Goal: Task Accomplishment & Management: Manage account settings

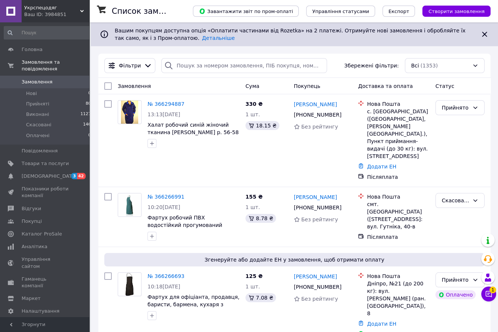
click at [493, 290] on span "1" at bounding box center [492, 287] width 7 height 7
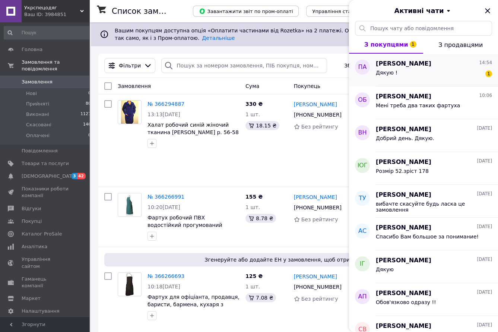
click at [386, 64] on span "[PERSON_NAME]" at bounding box center [402, 64] width 55 height 9
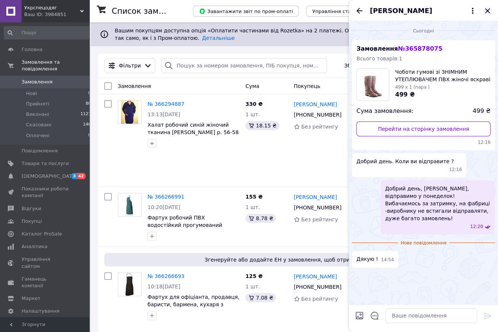
click at [486, 12] on icon "Закрити" at bounding box center [486, 10] width 5 height 5
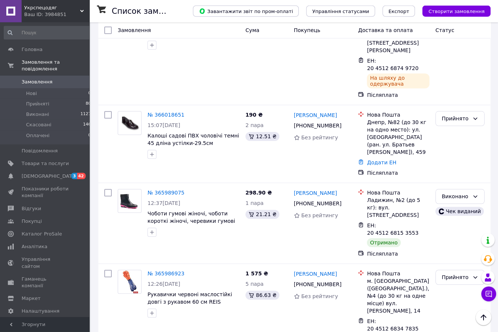
scroll to position [1392, 0]
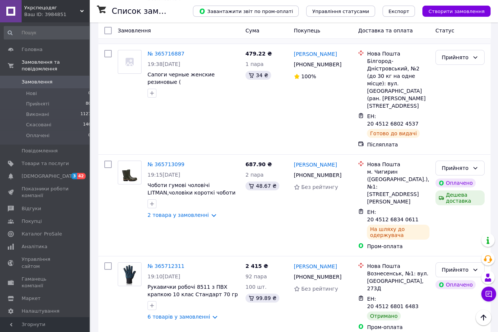
scroll to position [1318, 0]
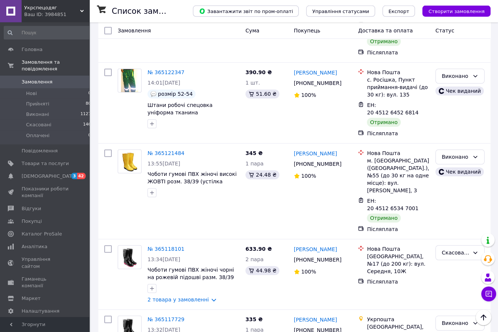
scroll to position [1310, 0]
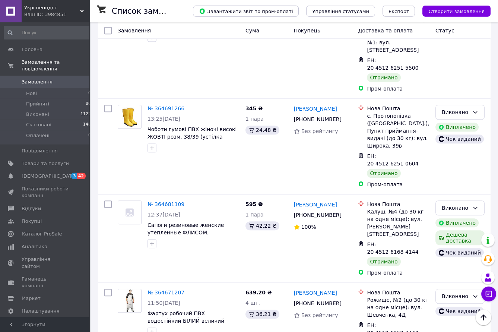
scroll to position [1286, 0]
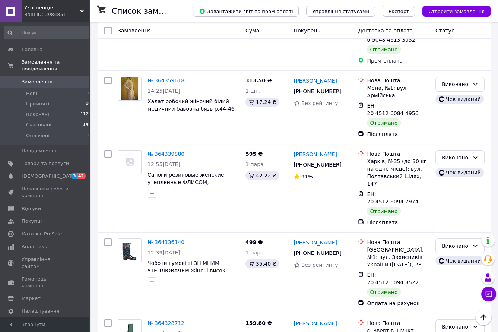
scroll to position [1348, 0]
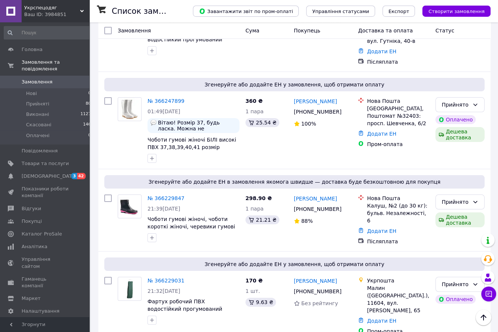
scroll to position [1392, 0]
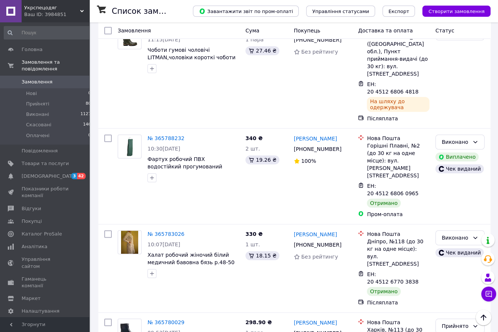
scroll to position [1148, 0]
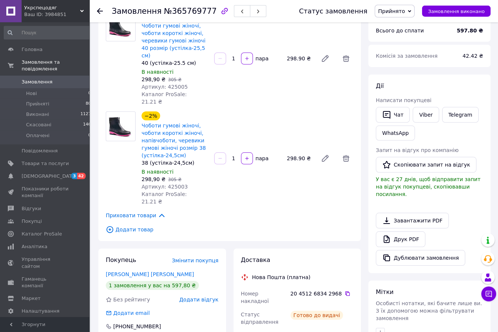
scroll to position [49, 0]
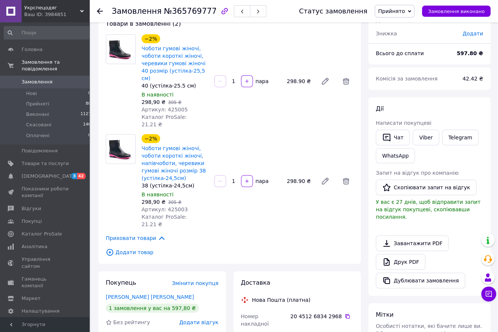
click at [97, 12] on icon at bounding box center [100, 11] width 6 height 6
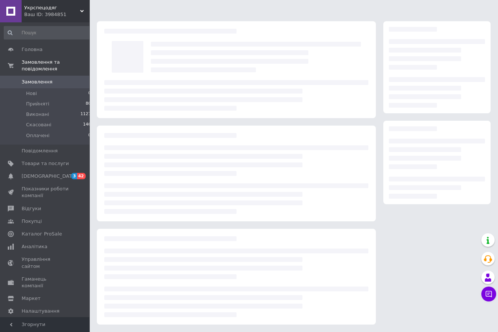
scroll to position [9, 0]
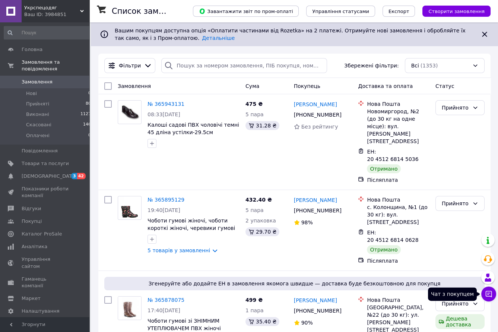
click at [489, 292] on icon at bounding box center [487, 293] width 7 height 7
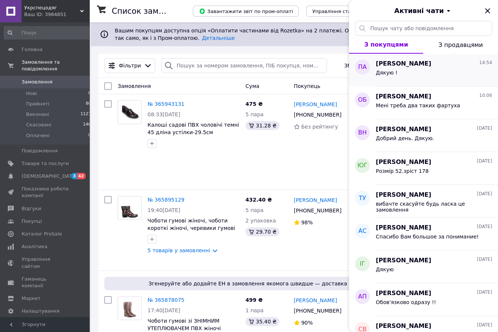
click at [383, 66] on span "[PERSON_NAME]" at bounding box center [402, 64] width 55 height 9
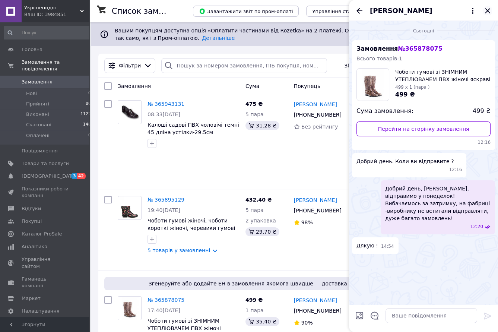
click at [484, 8] on icon "Закрити" at bounding box center [487, 10] width 9 height 9
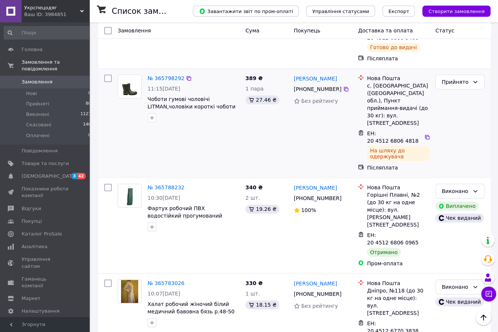
scroll to position [1292, 0]
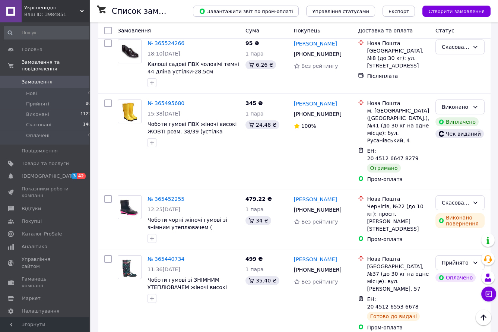
scroll to position [1189, 0]
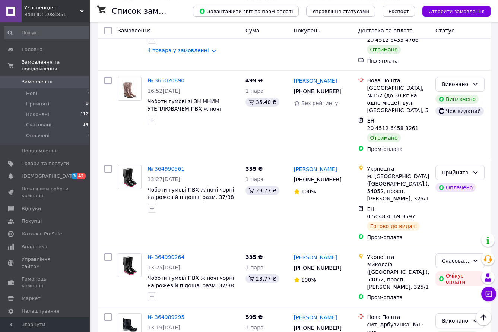
scroll to position [1259, 0]
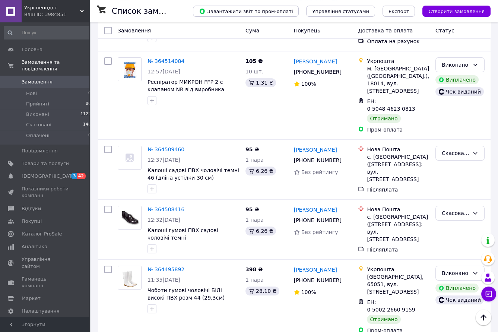
scroll to position [1201, 0]
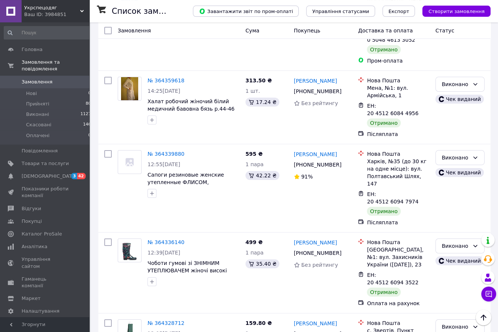
scroll to position [1348, 0]
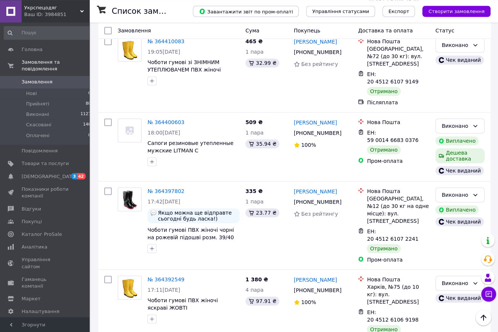
scroll to position [1201, 0]
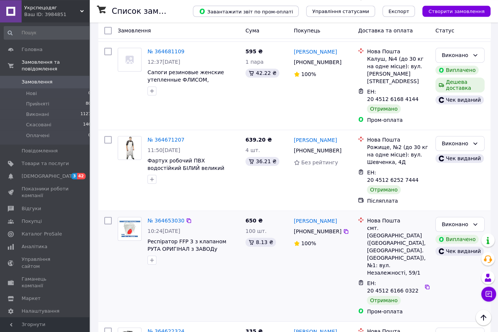
scroll to position [1286, 0]
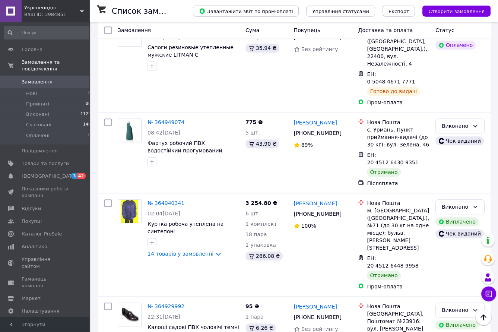
scroll to position [1259, 0]
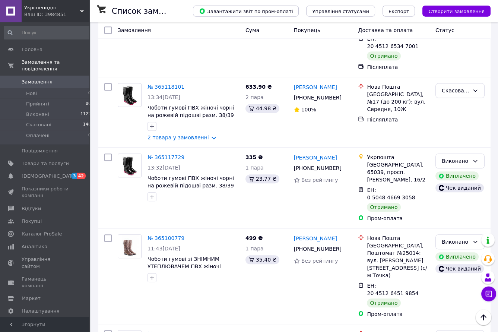
scroll to position [1310, 0]
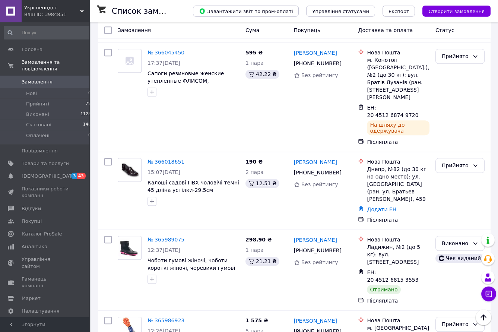
scroll to position [1392, 0]
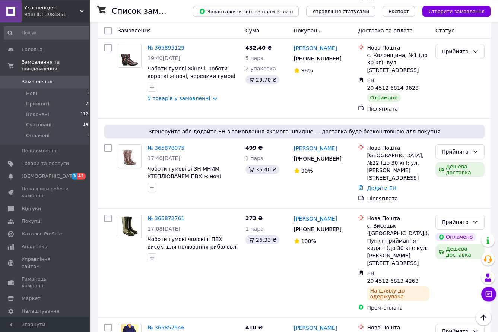
scroll to position [164, 0]
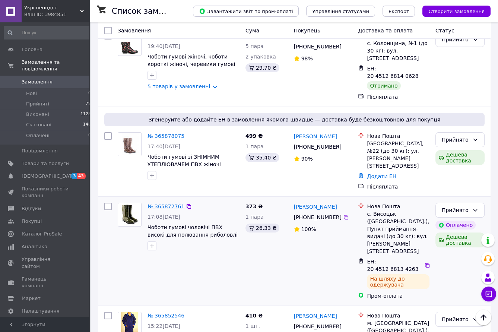
click at [157, 203] on link "№ 365872761" at bounding box center [165, 206] width 37 height 6
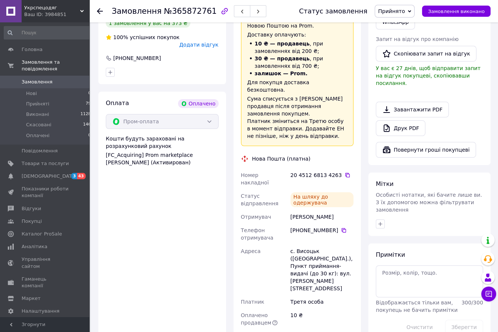
scroll to position [279, 0]
